Goal: Transaction & Acquisition: Purchase product/service

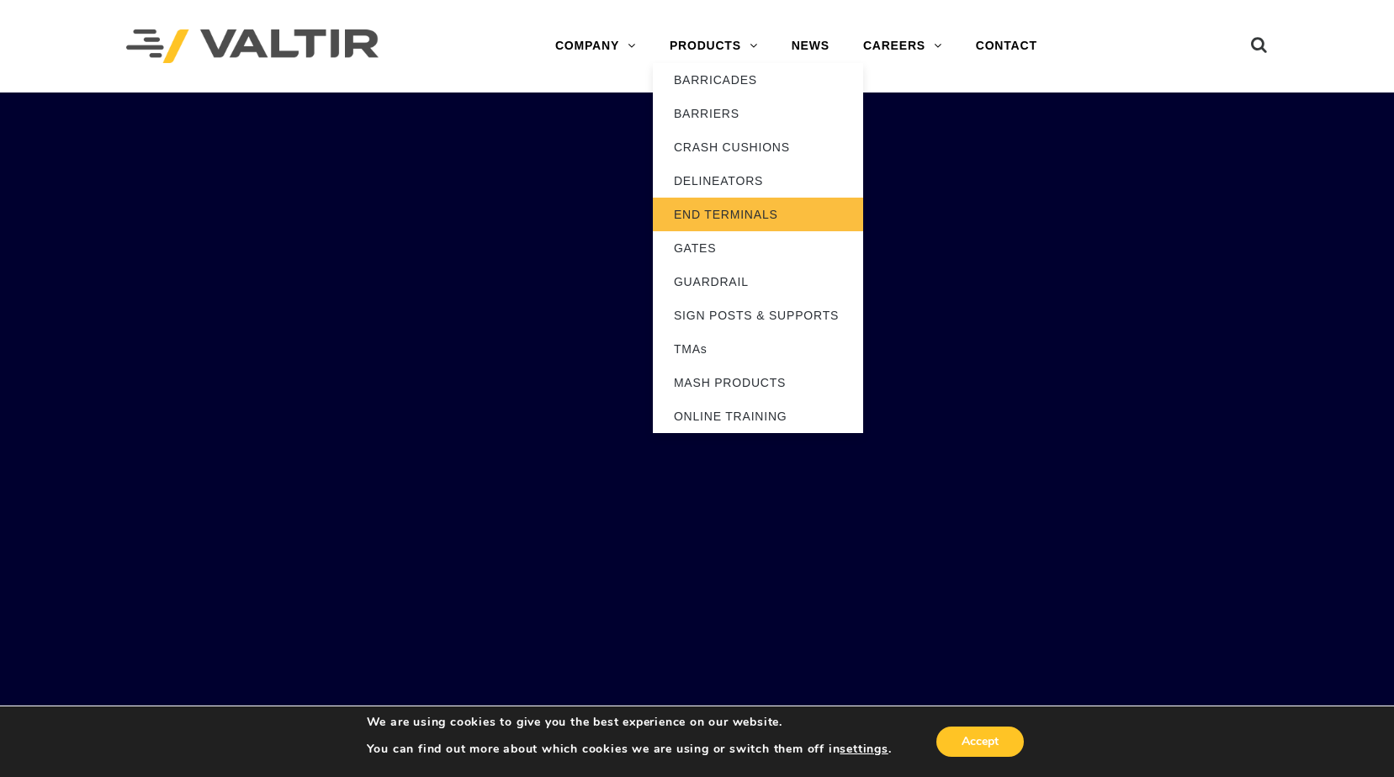
click at [711, 222] on link "END TERMINALS" at bounding box center [758, 215] width 210 height 34
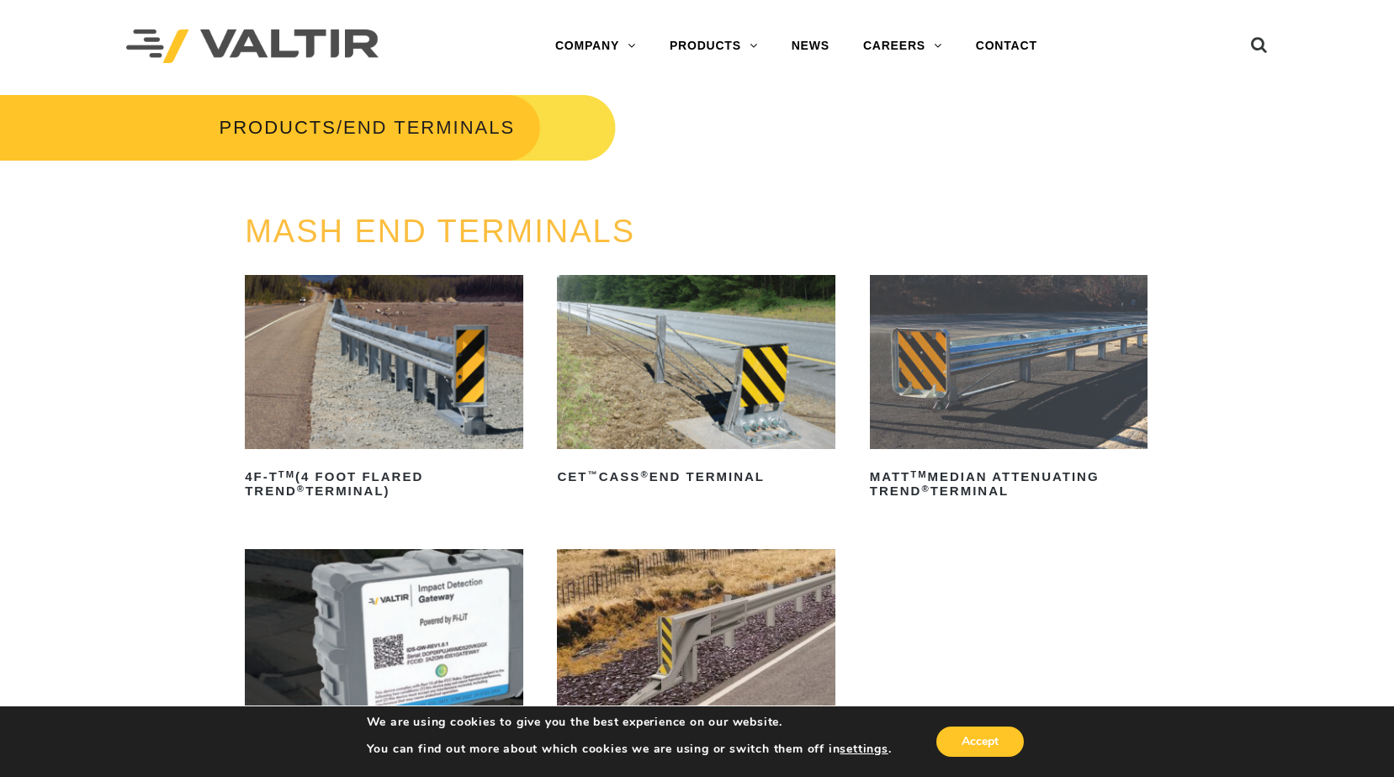
click at [397, 358] on img at bounding box center [384, 362] width 278 height 174
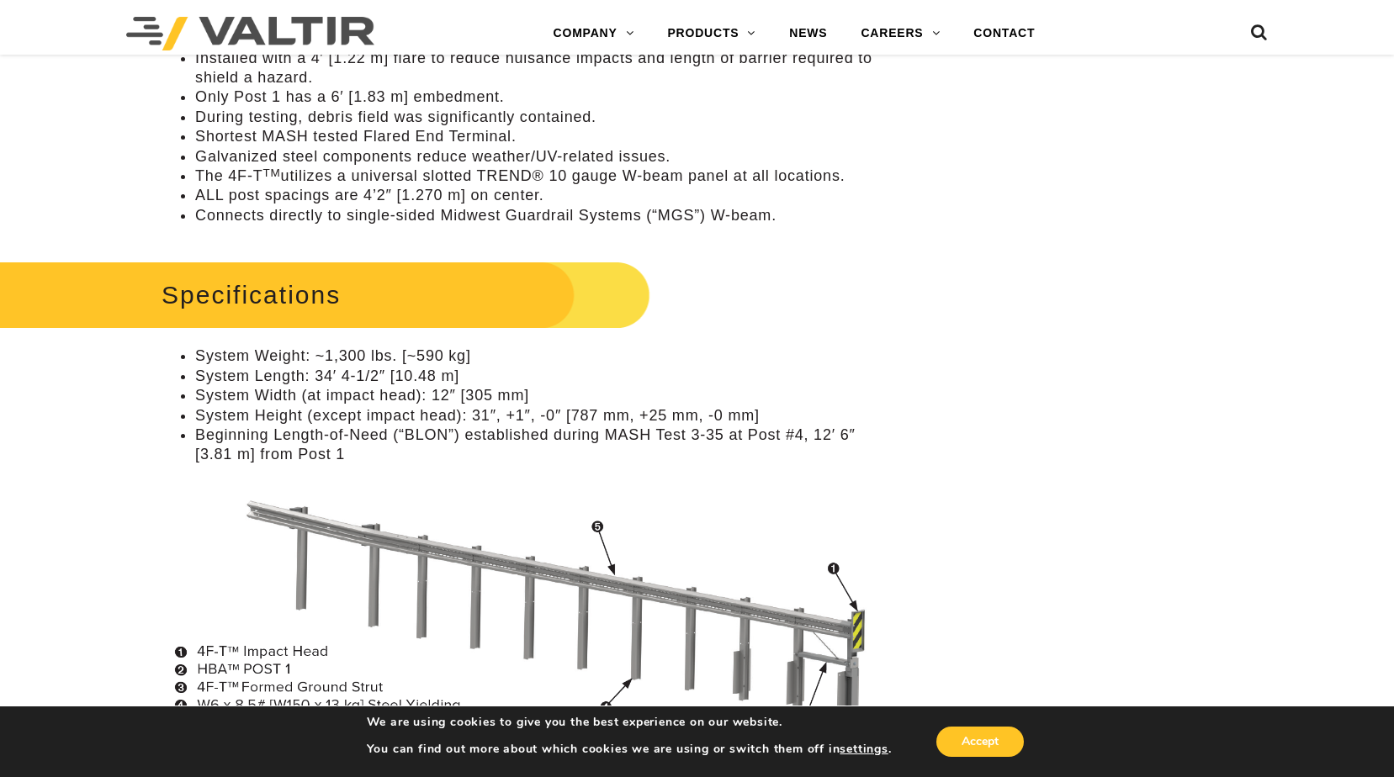
scroll to position [1094, 0]
